Goal: Information Seeking & Learning: Learn about a topic

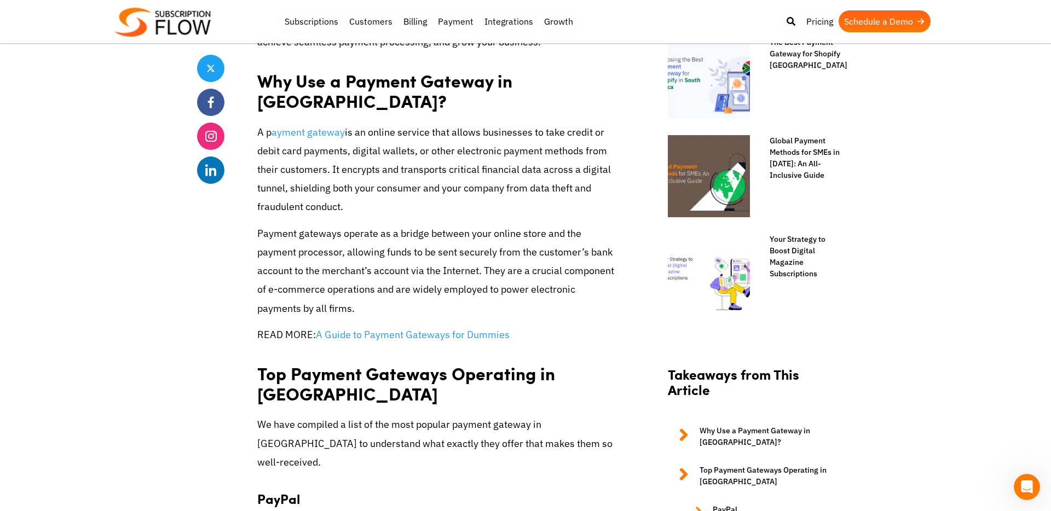
scroll to position [733, 0]
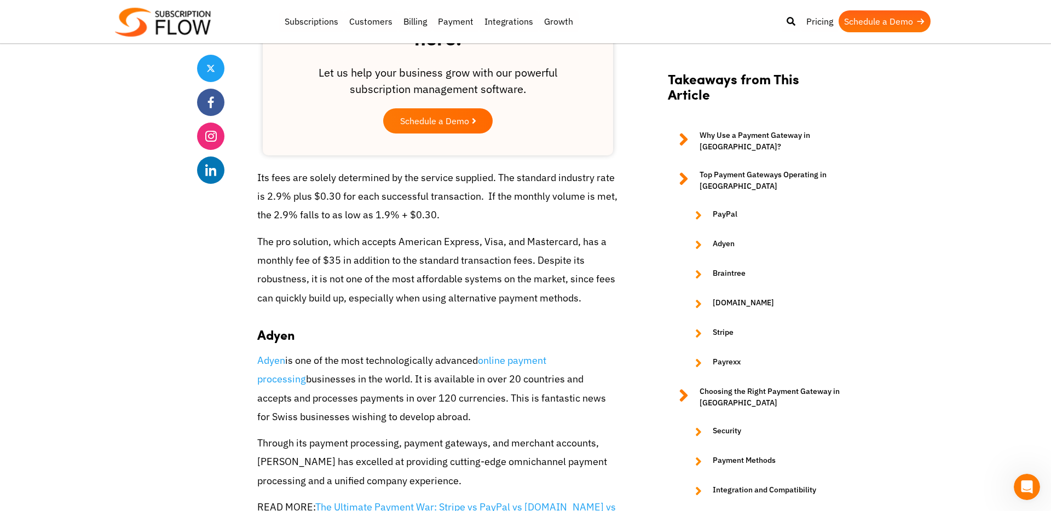
scroll to position [1633, 0]
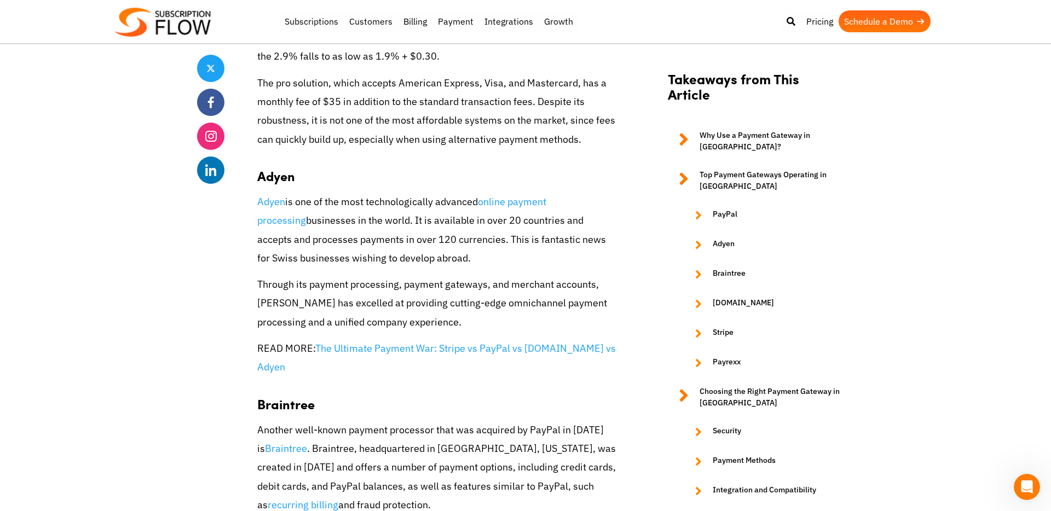
scroll to position [1787, 0]
click at [274, 194] on link "Adyen" at bounding box center [271, 200] width 28 height 13
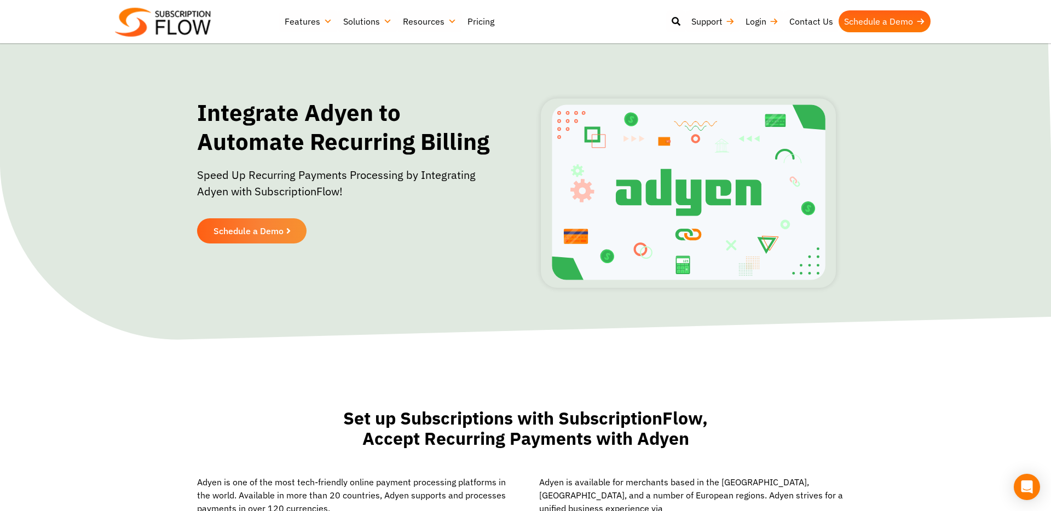
click at [479, 18] on link "Pricing" at bounding box center [481, 21] width 38 height 22
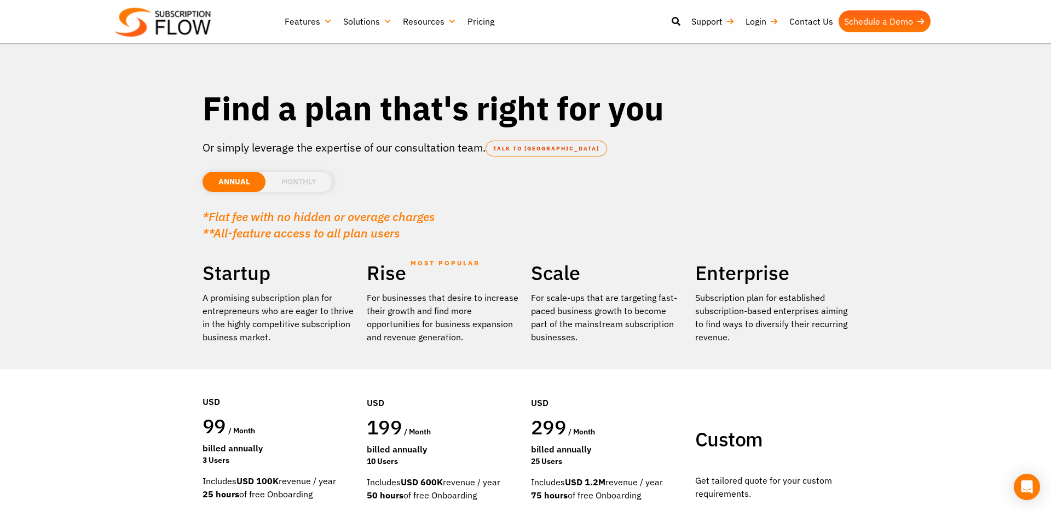
click at [302, 189] on li "MONTHLY" at bounding box center [299, 182] width 67 height 20
